Goal: Information Seeking & Learning: Learn about a topic

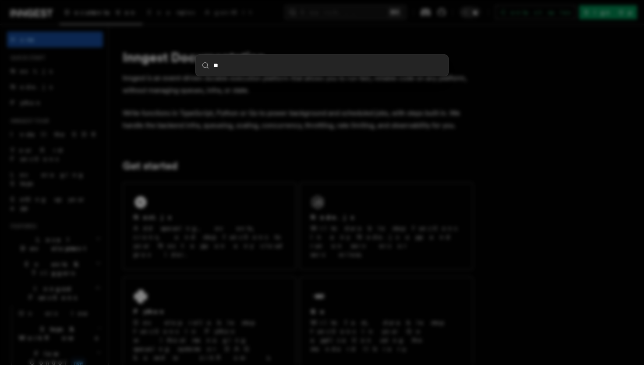
type input "***"
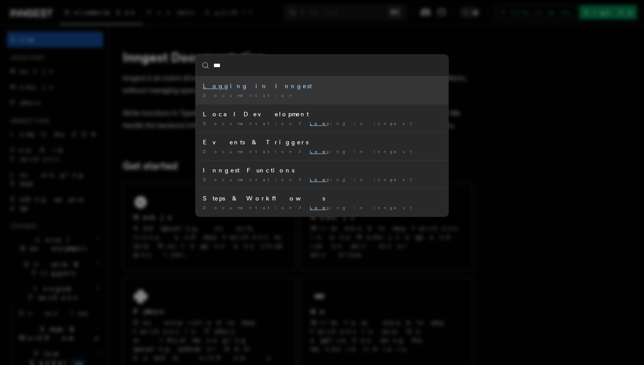
click at [275, 88] on div "Log ging in Inngest" at bounding box center [322, 85] width 238 height 9
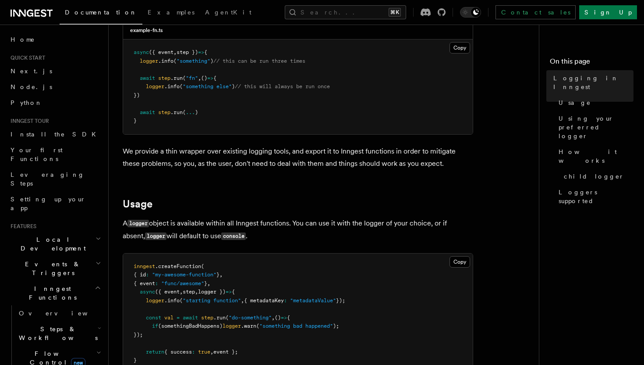
scroll to position [202, 0]
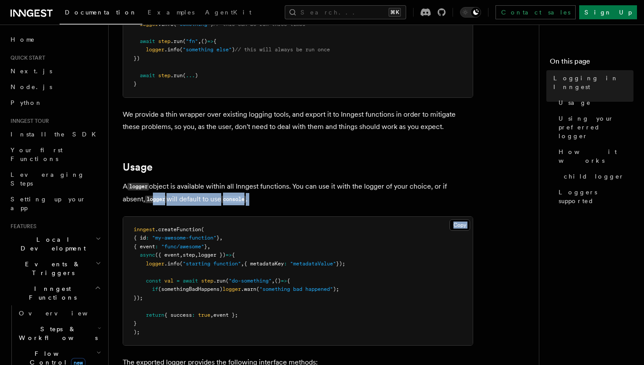
drag, startPoint x: 131, startPoint y: 202, endPoint x: 229, endPoint y: 220, distance: 99.7
click at [248, 274] on pre "inngest .createFunction ( { id : "my-awesome-function" } , { event : "func/awes…" at bounding box center [298, 280] width 350 height 129
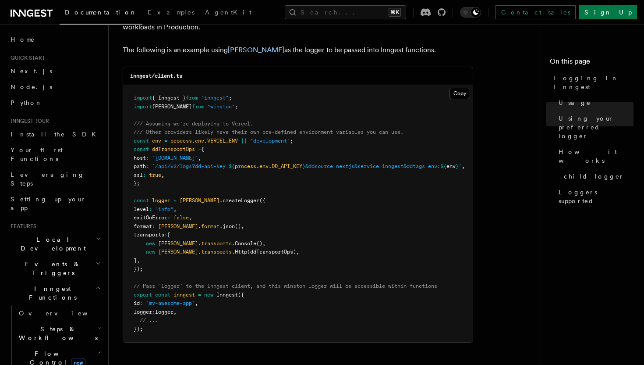
scroll to position [725, 0]
click at [145, 308] on pre "import { Inngest } from "inngest" ; import winston from "winston" ; /// Assumin…" at bounding box center [298, 213] width 350 height 257
click at [168, 308] on span "logger" at bounding box center [164, 311] width 18 height 6
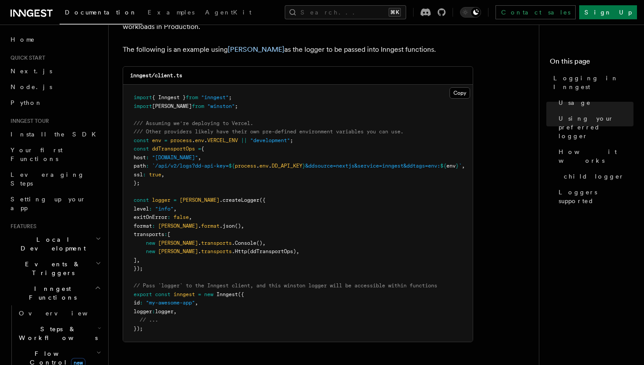
scroll to position [725, 0]
